Goal: Task Accomplishment & Management: Use online tool/utility

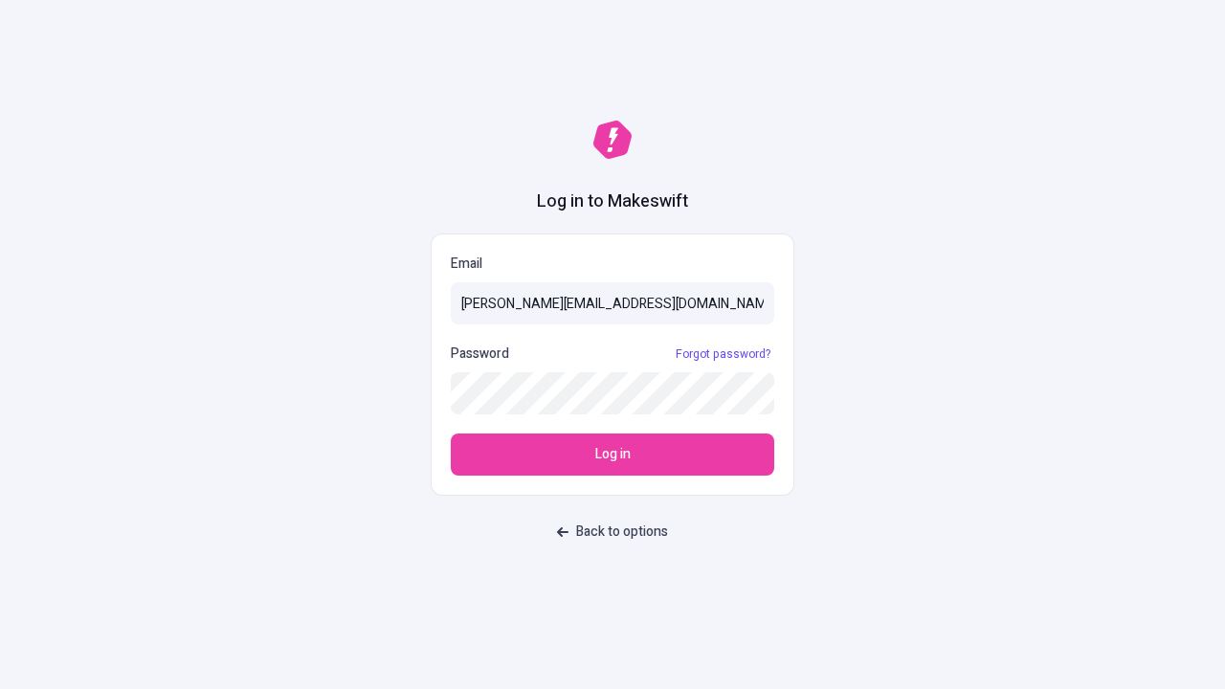
type input "[PERSON_NAME][EMAIL_ADDRESS][DOMAIN_NAME]"
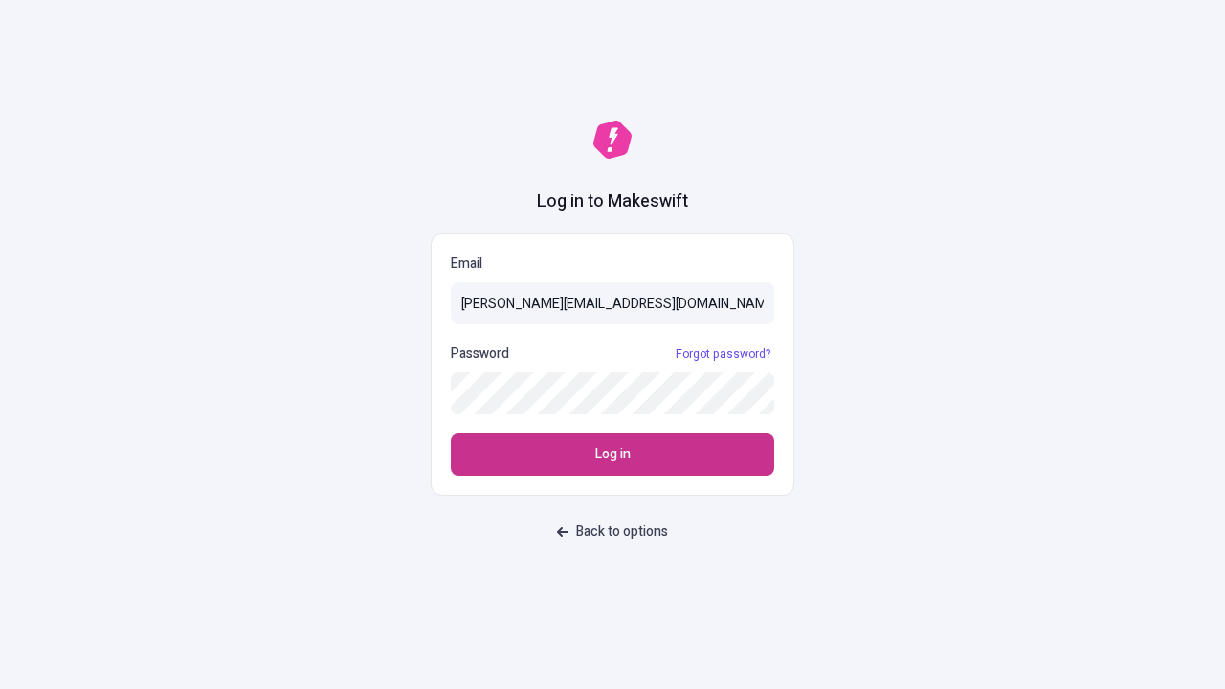
click at [612, 454] on span "Log in" at bounding box center [612, 454] width 35 height 21
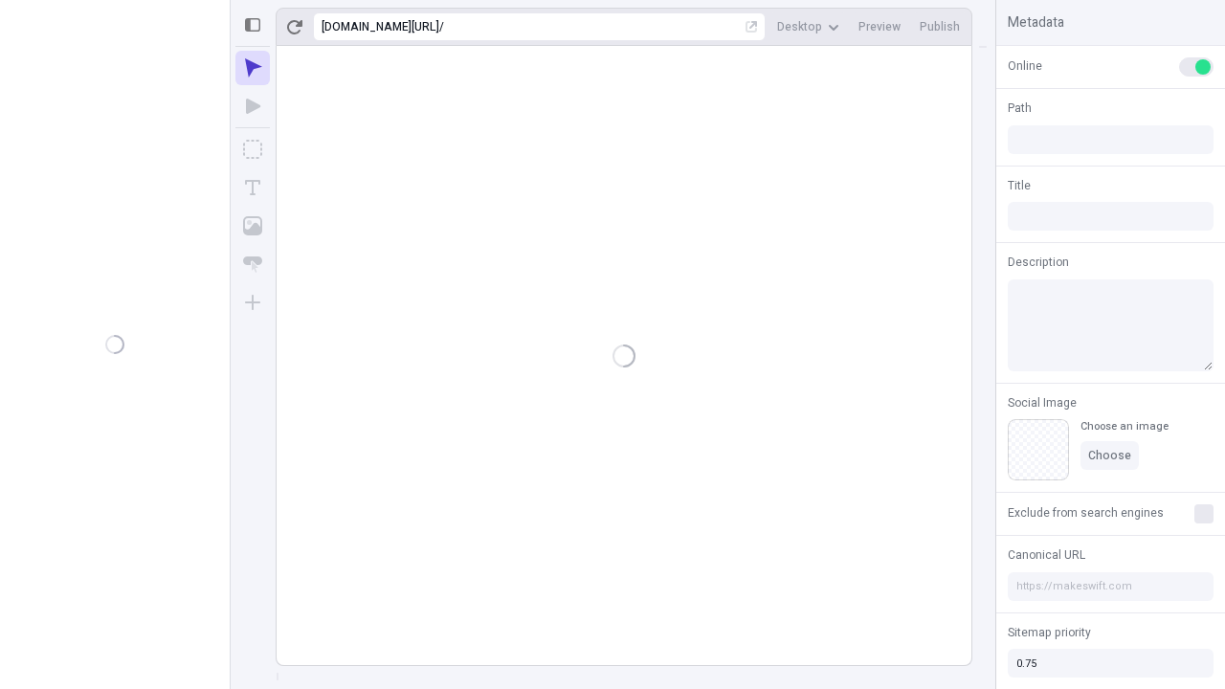
type input "/deep-link-soluta"
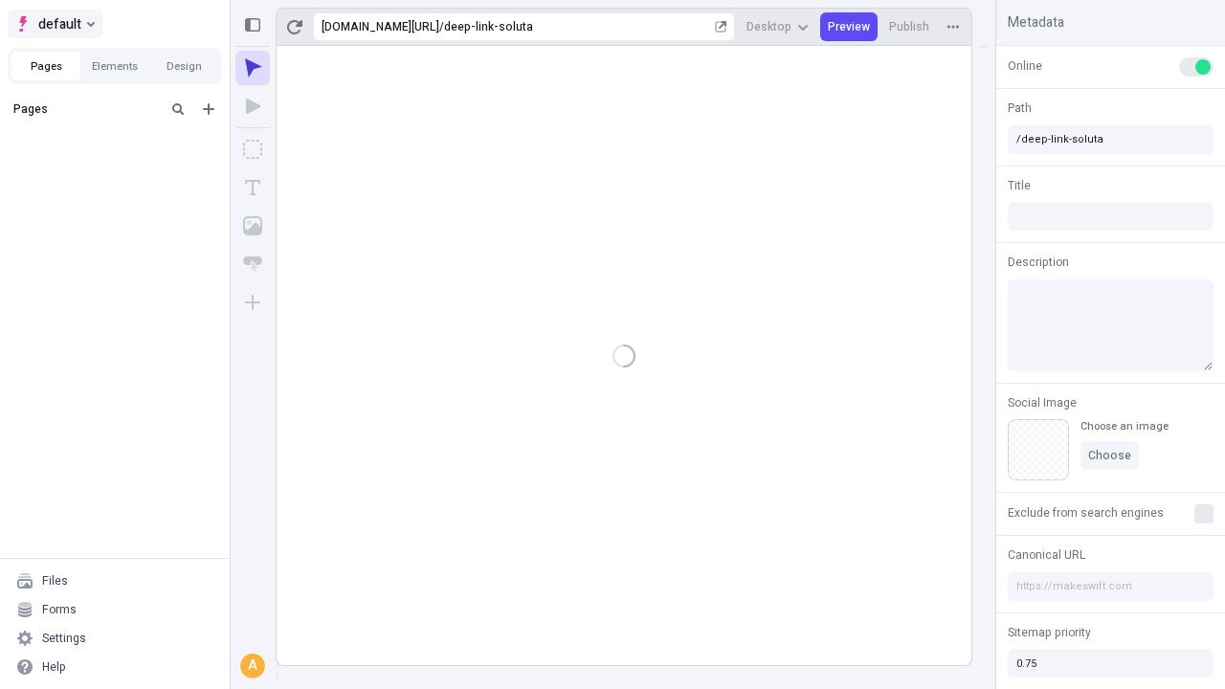
click at [54, 24] on span "default" at bounding box center [59, 23] width 43 height 23
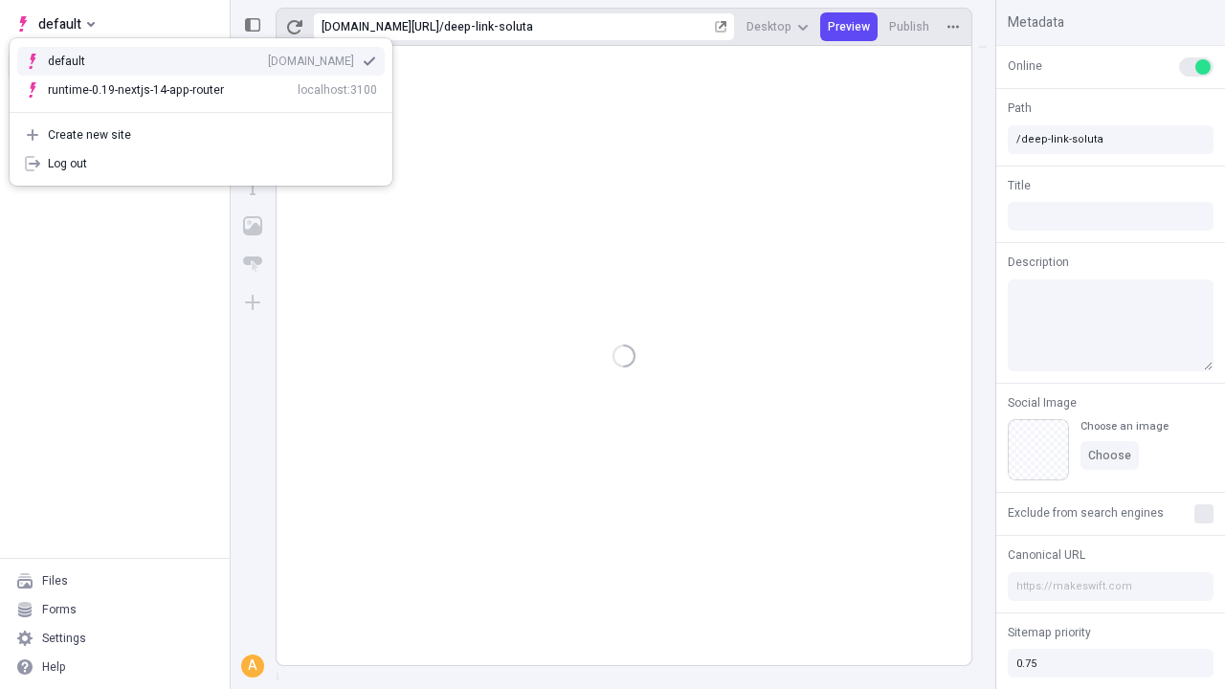
click at [268, 57] on div "[DOMAIN_NAME]" at bounding box center [311, 61] width 86 height 15
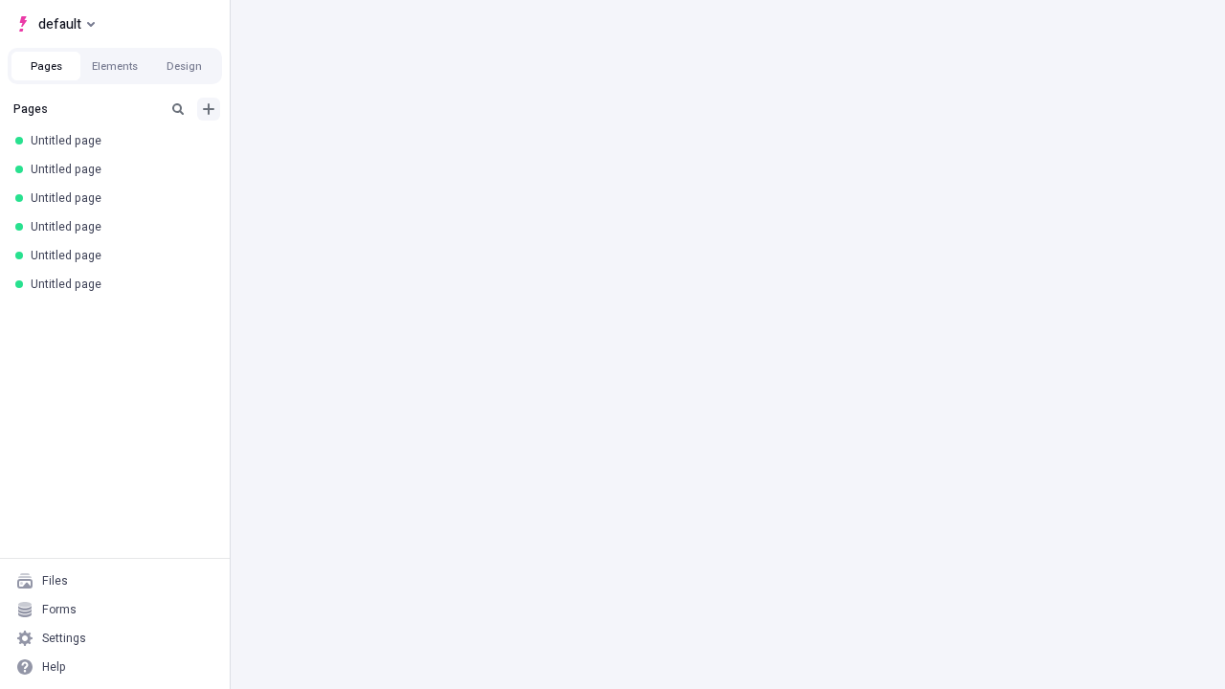
click at [209, 109] on icon "Add new" at bounding box center [208, 108] width 11 height 11
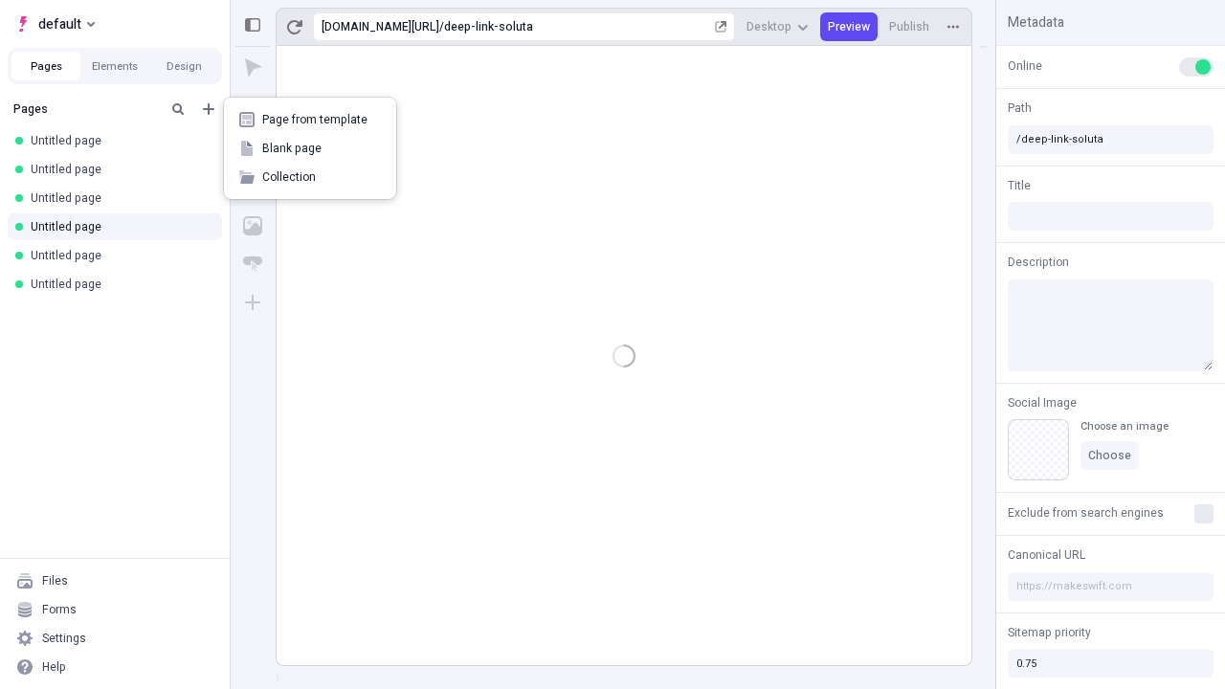
click at [310, 148] on span "Blank page" at bounding box center [321, 148] width 119 height 15
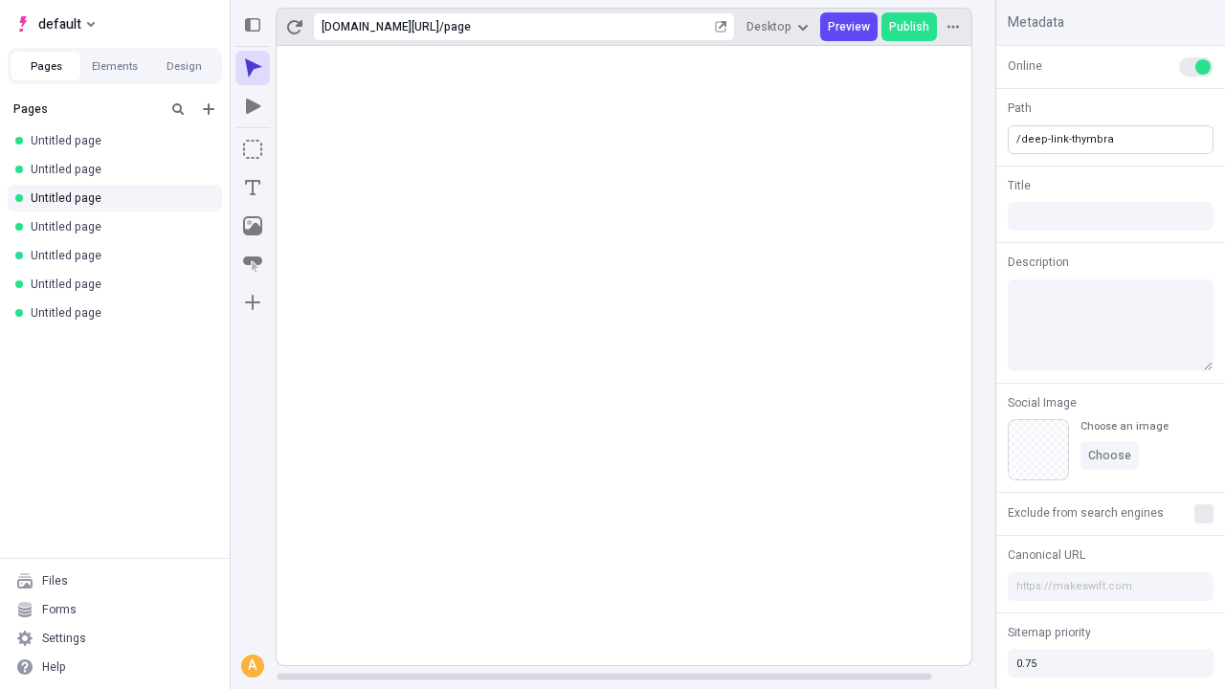
type input "/deep-link-thymbra"
click at [209, 109] on icon "Add new" at bounding box center [208, 108] width 11 height 11
click at [310, 148] on span "Blank page" at bounding box center [321, 148] width 119 height 15
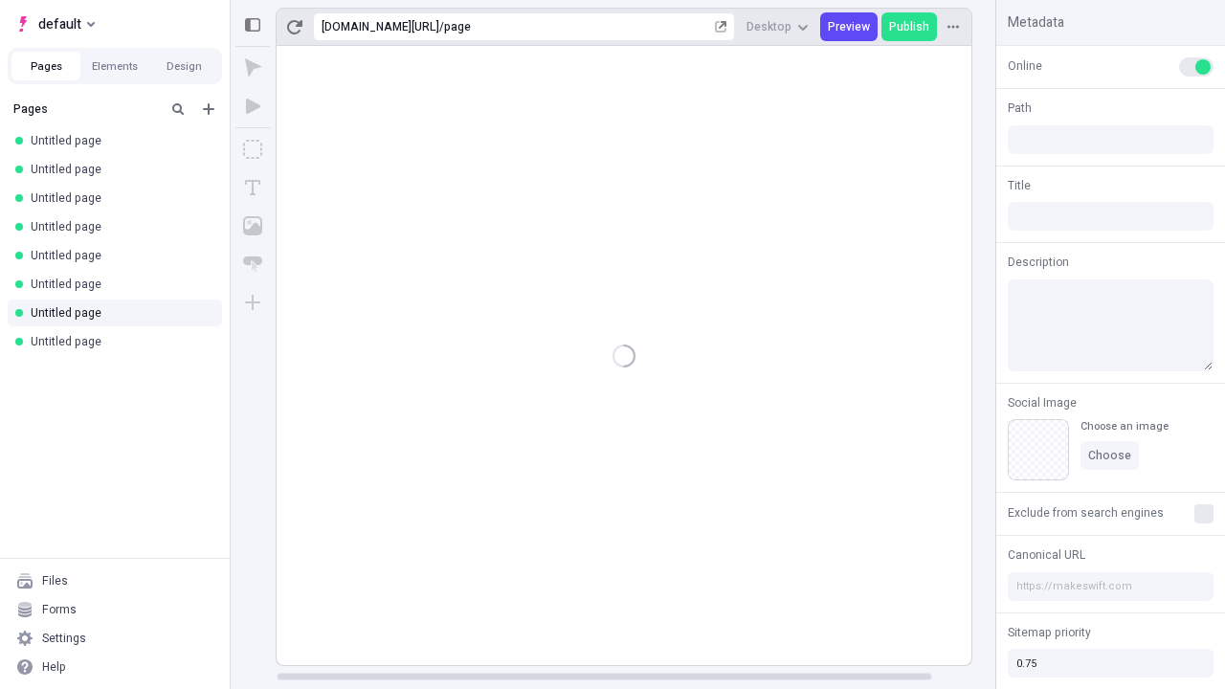
type input "/page"
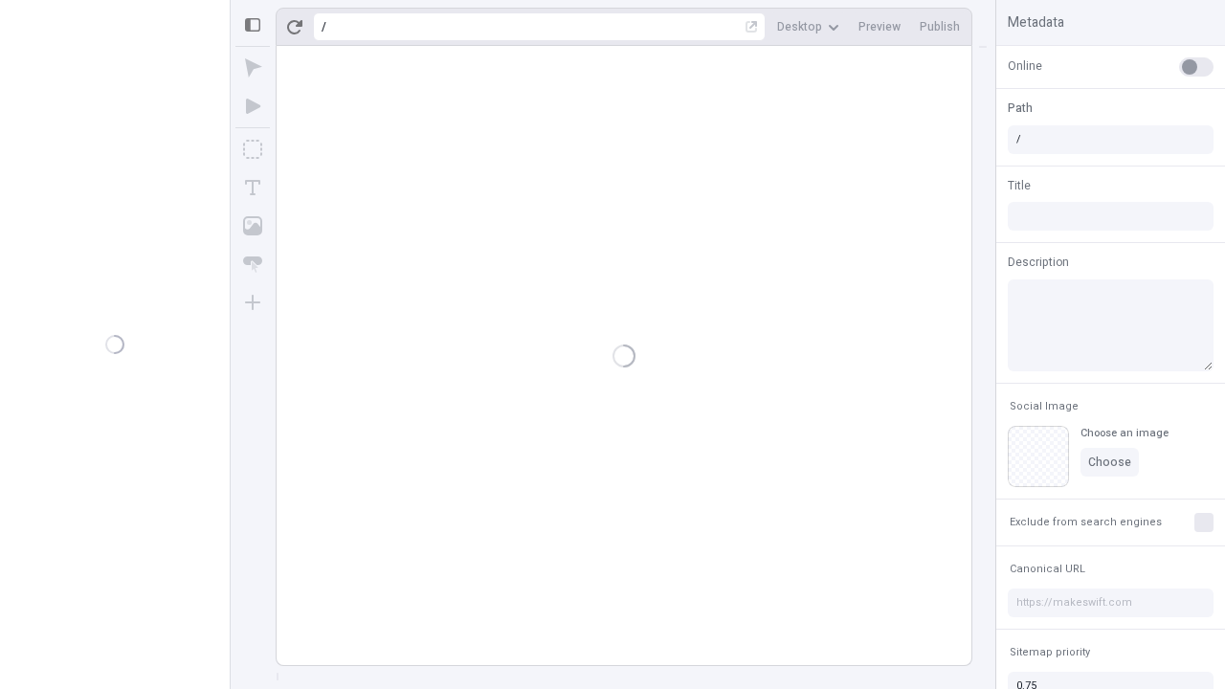
type input "/deep-link-thymbra"
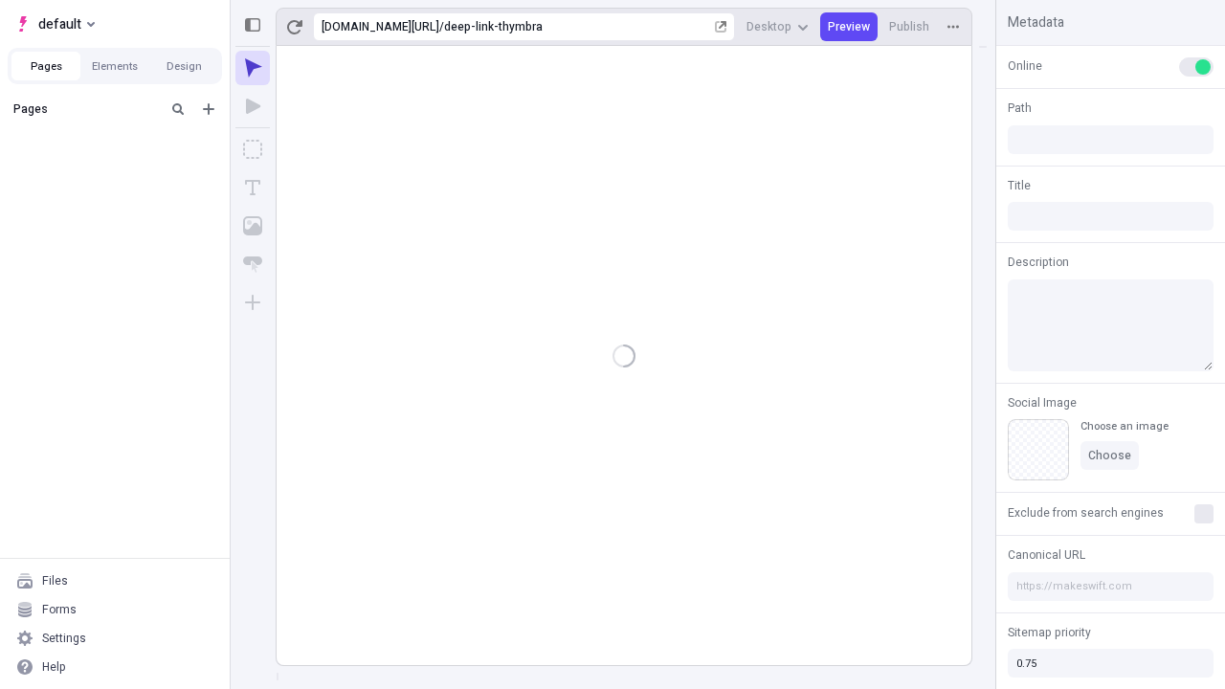
type input "/deep-link-thymbra"
